Goal: Information Seeking & Learning: Learn about a topic

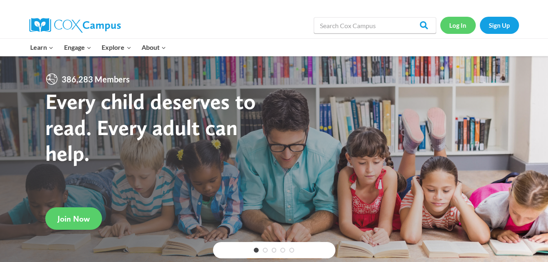
click at [461, 30] on link "Log In" at bounding box center [458, 25] width 36 height 17
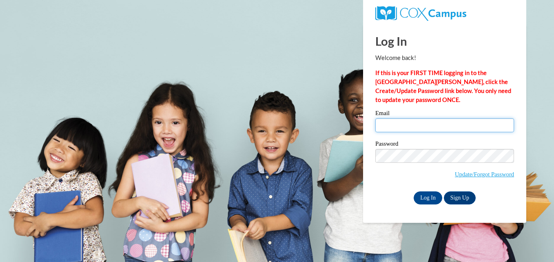
click at [419, 124] on input "Email" at bounding box center [445, 125] width 139 height 14
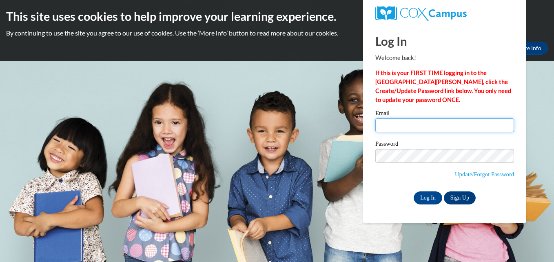
click at [420, 126] on input "Email" at bounding box center [445, 125] width 139 height 14
click at [425, 125] on input "Email" at bounding box center [445, 125] width 139 height 14
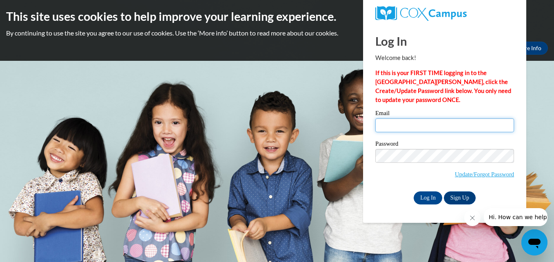
type input "trc.mcdowell@gmail.com"
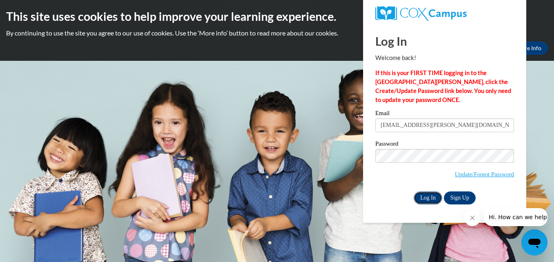
click at [429, 199] on input "Log In" at bounding box center [428, 197] width 29 height 13
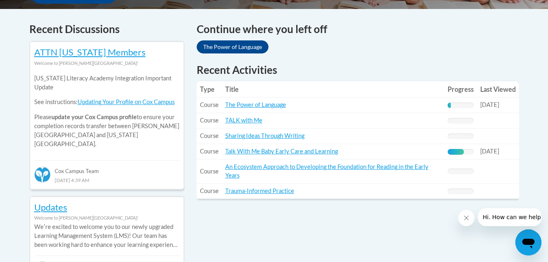
scroll to position [338, 0]
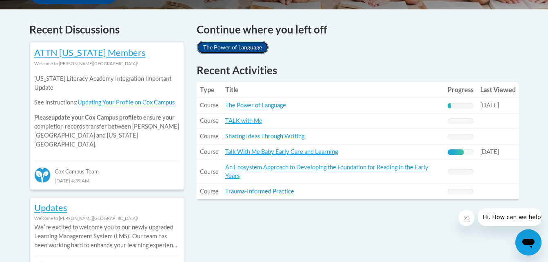
click at [216, 53] on link "The Power of Language" at bounding box center [233, 47] width 72 height 13
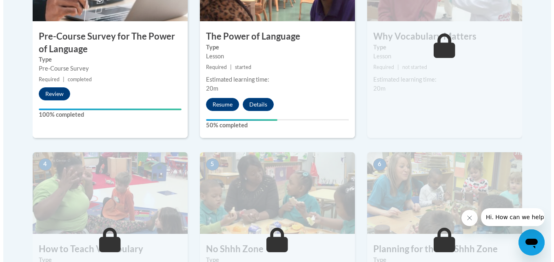
scroll to position [329, 0]
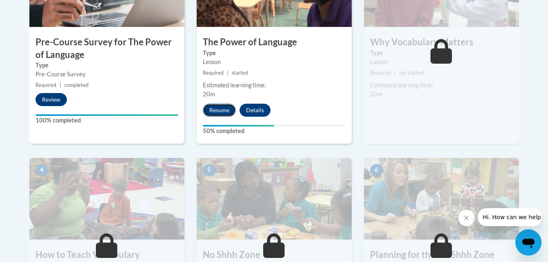
click at [209, 113] on button "Resume" at bounding box center [219, 110] width 33 height 13
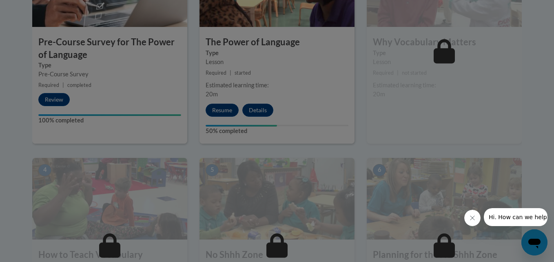
click at [218, 116] on div at bounding box center [277, 131] width 554 height 262
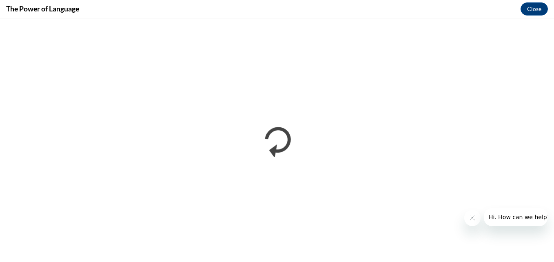
scroll to position [0, 0]
click at [476, 222] on button "Close message from company" at bounding box center [472, 218] width 16 height 16
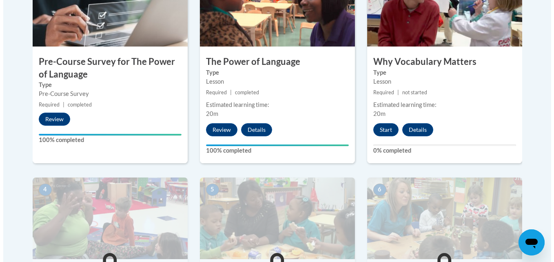
scroll to position [314, 0]
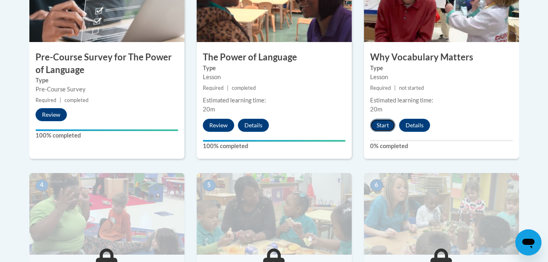
click at [380, 125] on button "Start" at bounding box center [382, 125] width 25 height 13
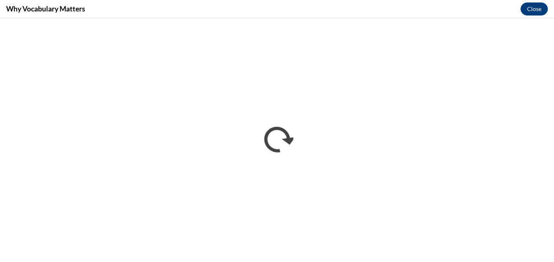
scroll to position [0, 0]
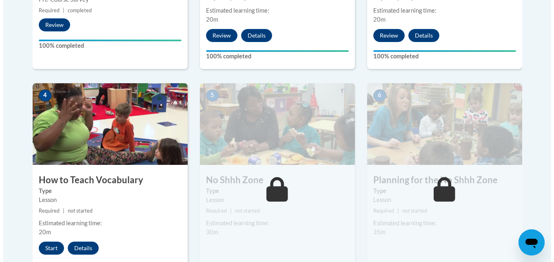
scroll to position [422, 0]
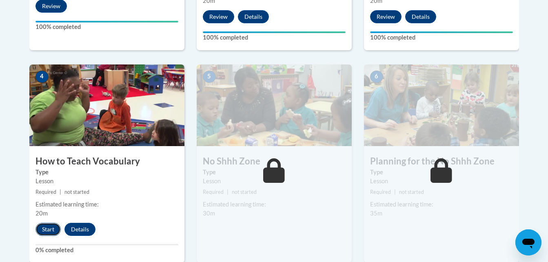
click at [38, 233] on button "Start" at bounding box center [48, 229] width 25 height 13
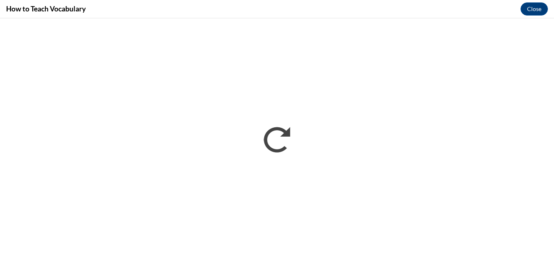
scroll to position [0, 0]
